Goal: Task Accomplishment & Management: Complete application form

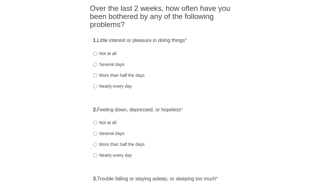
scroll to position [62, 0]
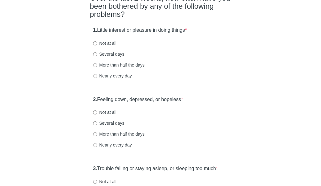
click at [107, 115] on label "Not at all" at bounding box center [104, 112] width 23 height 6
click at [97, 114] on input "Not at all" at bounding box center [95, 112] width 4 height 4
radio input "true"
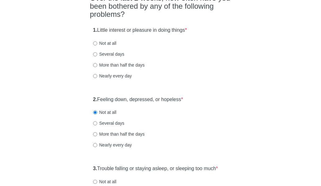
click at [110, 46] on label "Not at all" at bounding box center [104, 43] width 23 height 6
click at [97, 45] on input "Not at all" at bounding box center [95, 43] width 4 height 4
radio input "true"
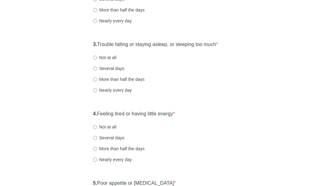
scroll to position [186, 0]
click at [107, 60] on label "Not at all" at bounding box center [104, 57] width 23 height 6
click at [97, 59] on input "Not at all" at bounding box center [95, 57] width 4 height 4
radio input "true"
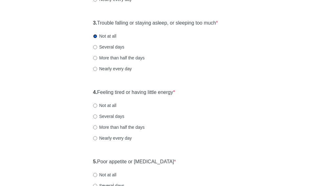
scroll to position [218, 0]
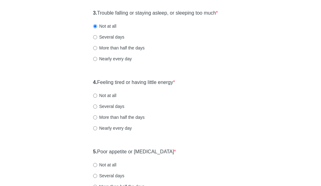
click at [104, 99] on label "Not at all" at bounding box center [104, 95] width 23 height 6
click at [97, 98] on input "Not at all" at bounding box center [95, 96] width 4 height 4
radio input "true"
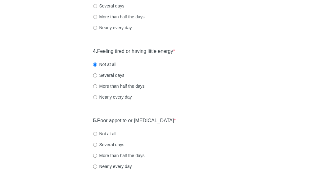
click at [107, 137] on label "Not at all" at bounding box center [104, 134] width 23 height 6
click at [97, 136] on input "Not at all" at bounding box center [95, 134] width 4 height 4
radio input "true"
click at [214, 89] on div "More than half the days" at bounding box center [160, 86] width 135 height 6
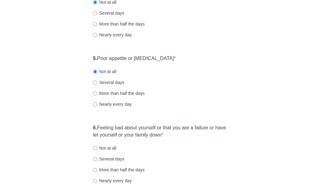
scroll to position [342, 0]
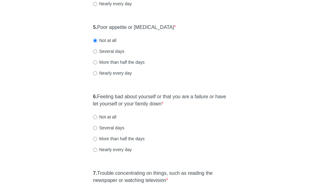
click at [34, 98] on div "Patient Health Questionnaire-9 Over the last 2 weeks, how often have you been b…" at bounding box center [160, 41] width 301 height 723
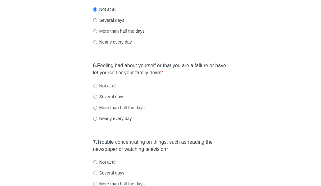
click at [111, 89] on label "Not at all" at bounding box center [104, 86] width 23 height 6
click at [97, 88] on input "Not at all" at bounding box center [95, 86] width 4 height 4
radio input "true"
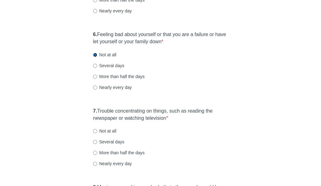
scroll to position [435, 0]
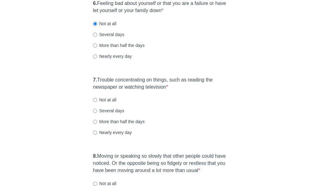
click at [114, 103] on label "Not at all" at bounding box center [104, 100] width 23 height 6
click at [97, 102] on input "Not at all" at bounding box center [95, 100] width 4 height 4
radio input "true"
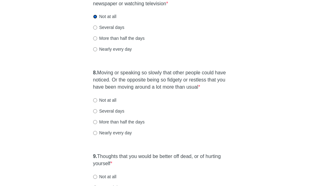
scroll to position [528, 0]
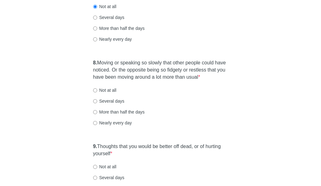
click at [110, 93] on label "Not at all" at bounding box center [104, 90] width 23 height 6
click at [97, 92] on input "Not at all" at bounding box center [95, 90] width 4 height 4
radio input "true"
click at [103, 170] on label "Not at all" at bounding box center [104, 166] width 23 height 6
click at [97, 169] on input "Not at all" at bounding box center [95, 167] width 4 height 4
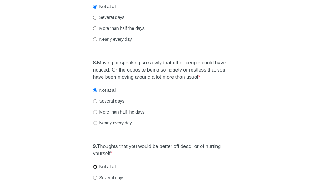
radio input "true"
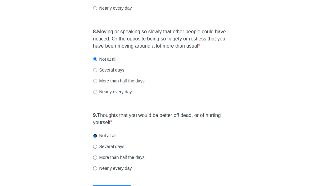
scroll to position [590, 0]
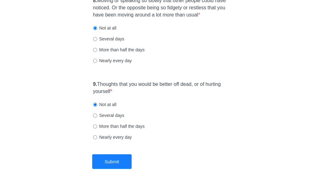
click at [205, 73] on div "8. Moving or speaking so slowly that other people could have noticed. Or the op…" at bounding box center [160, 33] width 141 height 79
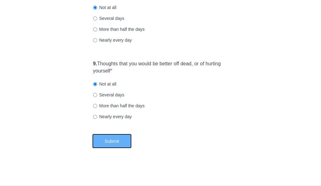
click at [113, 141] on button "Submit" at bounding box center [111, 141] width 39 height 15
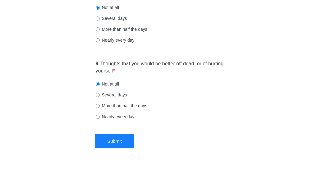
scroll to position [0, 0]
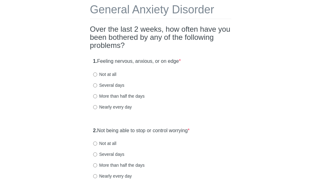
click at [127, 96] on label "More than half the days" at bounding box center [119, 96] width 52 height 6
click at [97, 96] on input "More than half the days" at bounding box center [95, 96] width 4 height 4
radio input "true"
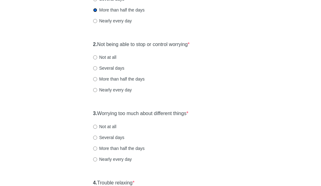
scroll to position [124, 0]
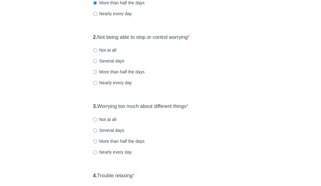
click at [105, 120] on label "Not at all" at bounding box center [104, 119] width 23 height 6
click at [97, 120] on input "Not at all" at bounding box center [95, 119] width 4 height 4
radio input "true"
click at [111, 49] on label "Not at all" at bounding box center [104, 50] width 23 height 6
click at [97, 49] on input "Not at all" at bounding box center [95, 50] width 4 height 4
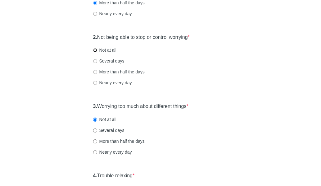
radio input "true"
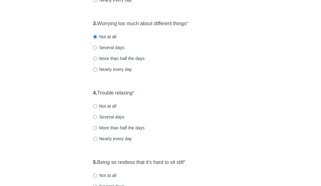
scroll to position [218, 0]
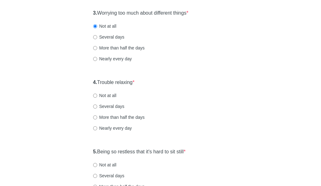
click at [205, 112] on div "4. Trouble relaxing * Not at all Several days More than half the days Nearly ev…" at bounding box center [160, 108] width 141 height 65
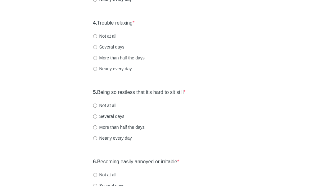
scroll to position [280, 0]
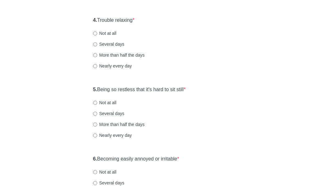
click at [99, 35] on label "Not at all" at bounding box center [104, 33] width 23 height 6
click at [97, 35] on input "Not at all" at bounding box center [95, 33] width 4 height 4
radio input "true"
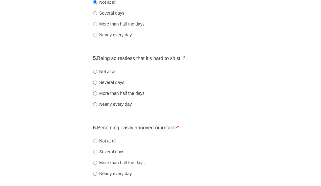
click at [108, 70] on label "Not at all" at bounding box center [104, 71] width 23 height 6
click at [97, 70] on input "Not at all" at bounding box center [95, 72] width 4 height 4
radio input "true"
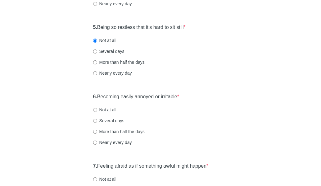
click at [210, 91] on div "6. Becoming easily annoyed or irritable * Not at all Several days More than hal…" at bounding box center [160, 122] width 141 height 65
click at [108, 109] on label "Not at all" at bounding box center [104, 110] width 23 height 6
click at [97, 109] on input "Not at all" at bounding box center [95, 110] width 4 height 4
radio input "true"
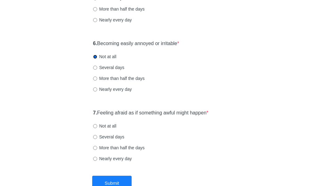
scroll to position [404, 0]
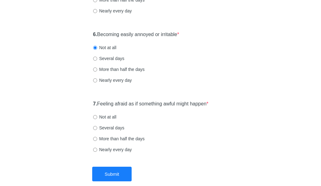
click at [105, 119] on label "Not at all" at bounding box center [104, 117] width 23 height 6
click at [97, 119] on input "Not at all" at bounding box center [95, 117] width 4 height 4
radio input "true"
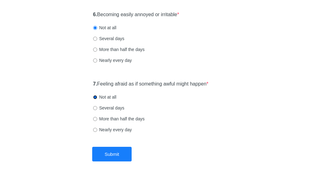
scroll to position [435, 0]
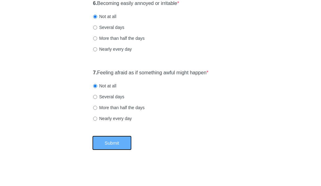
click at [122, 143] on button "Submit" at bounding box center [111, 142] width 39 height 15
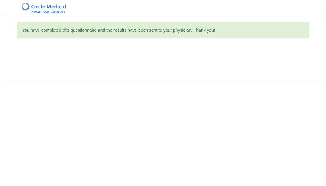
scroll to position [0, 0]
